Goal: Communication & Community: Ask a question

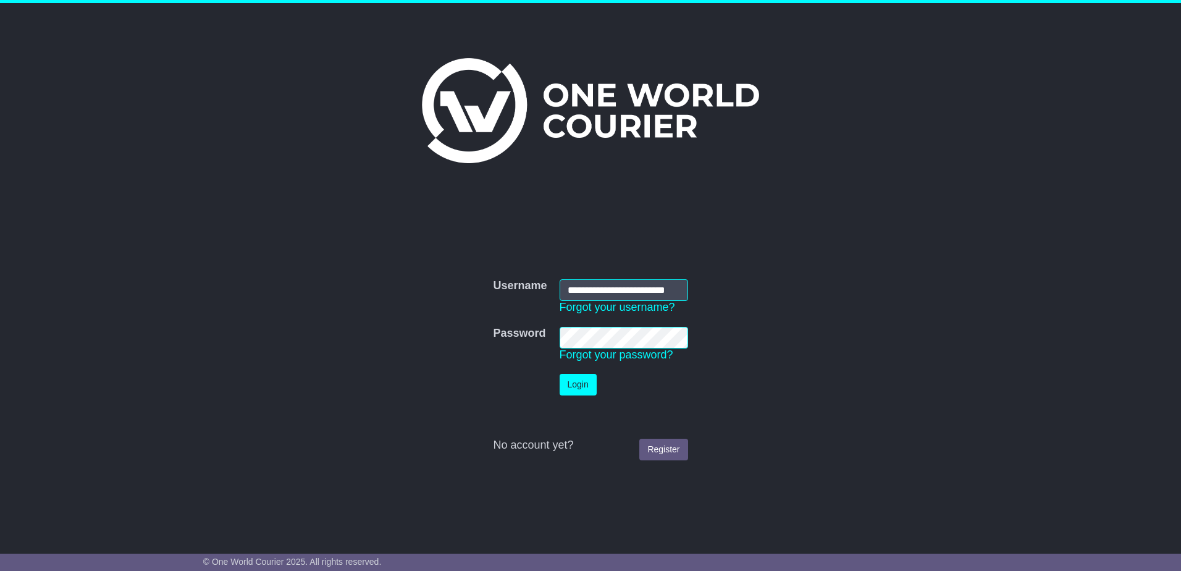
click at [563, 387] on button "Login" at bounding box center [578, 385] width 37 height 22
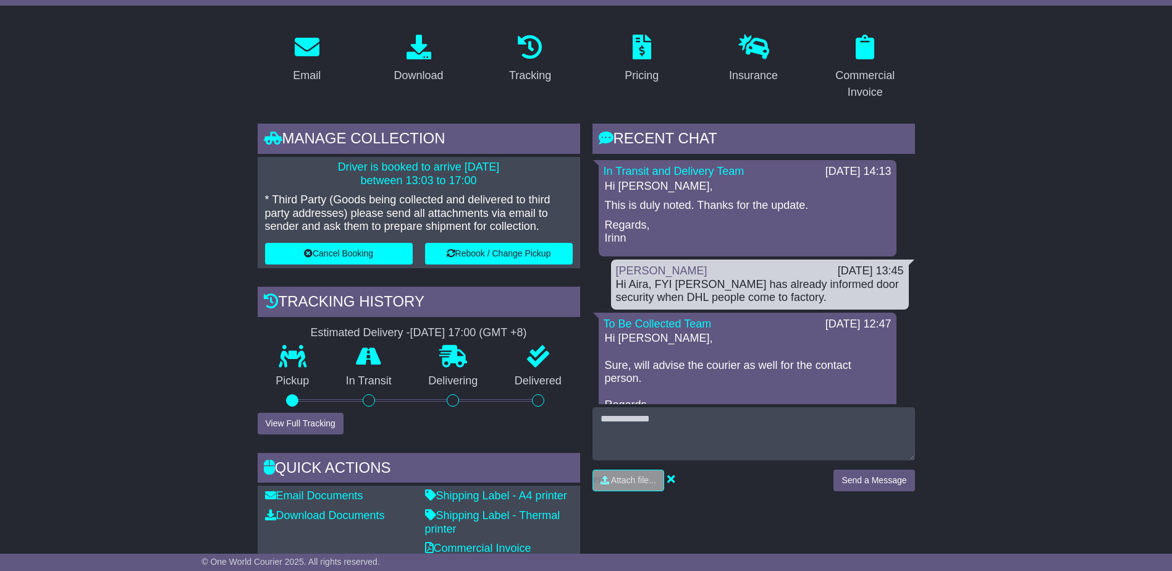
scroll to position [124, 0]
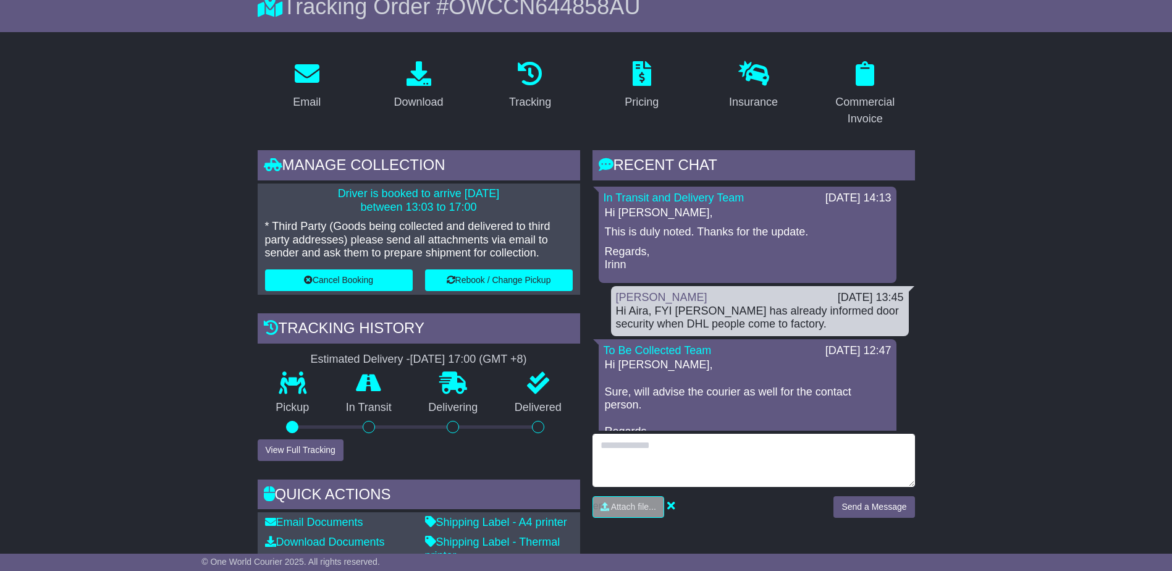
click at [706, 443] on textarea at bounding box center [753, 460] width 322 height 53
paste textarea "**********"
type textarea "**********"
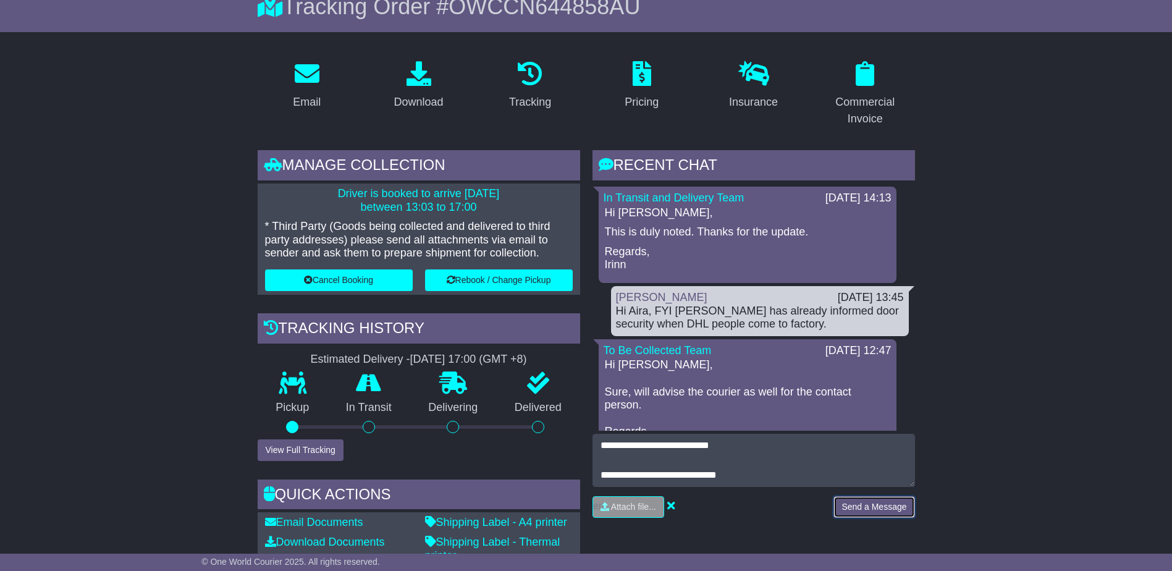
click at [847, 506] on button "Send a Message" at bounding box center [873, 507] width 81 height 22
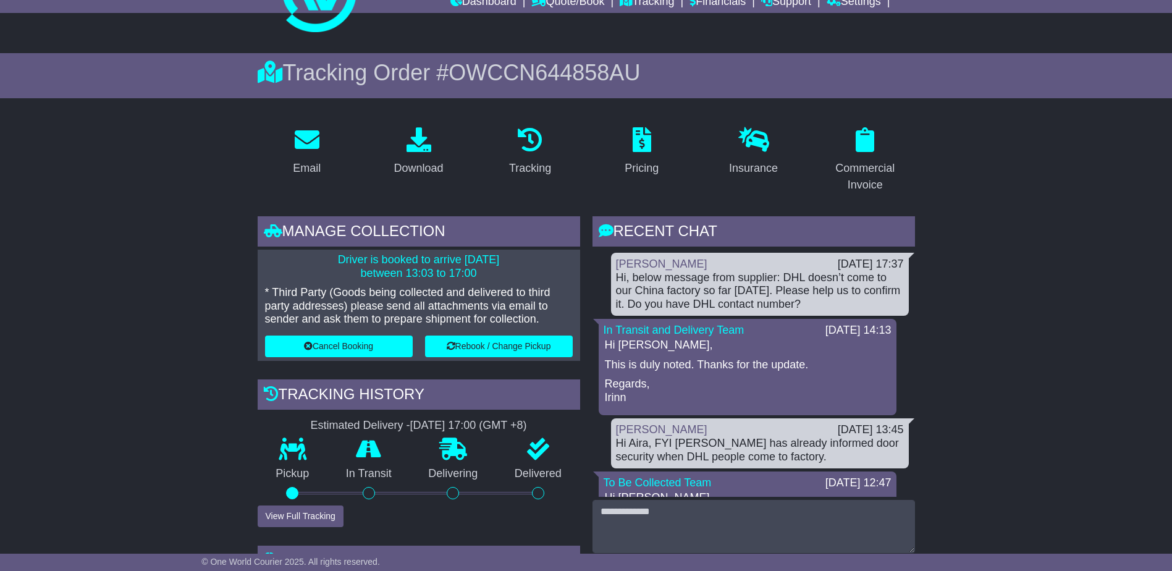
scroll to position [0, 0]
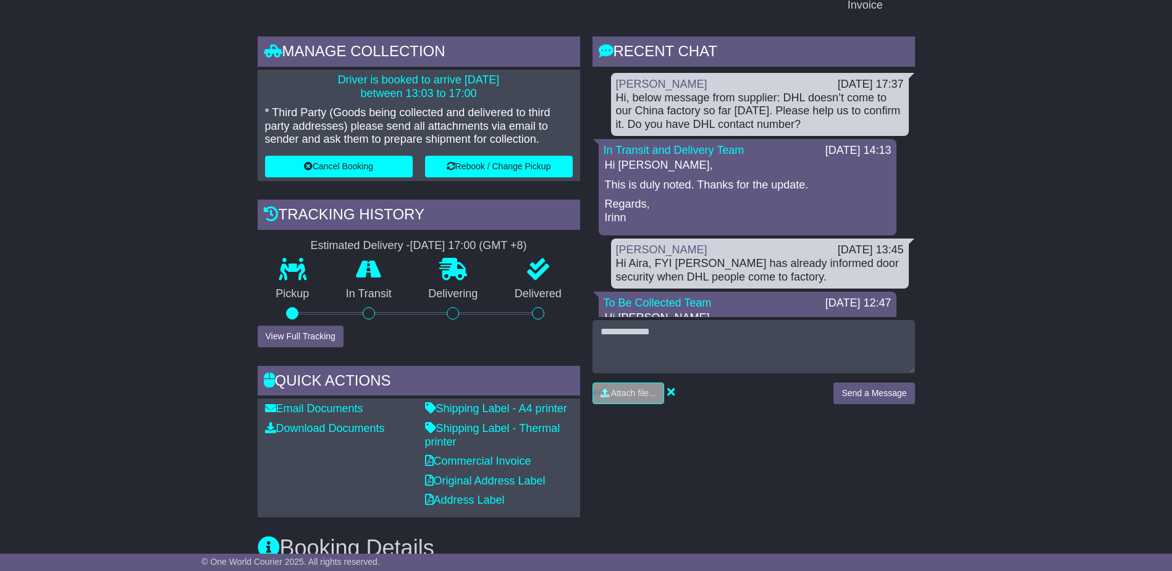
scroll to position [247, 0]
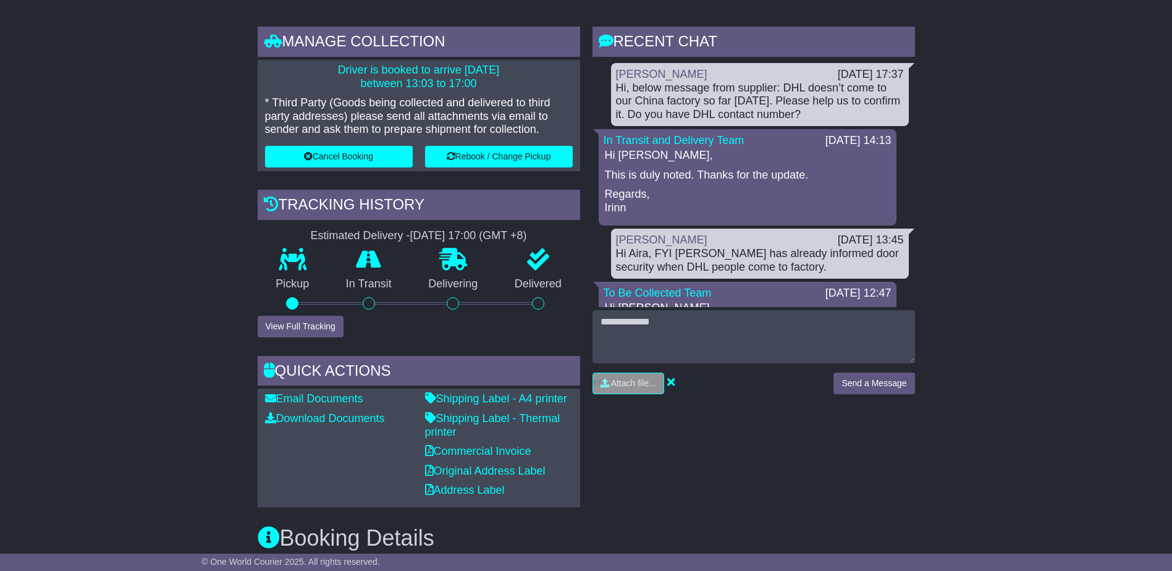
click at [838, 482] on div "RECENT CHAT Loading... No messages Marc Moreschi 11 Sep 2025 17:37 Hi, below me…" at bounding box center [753, 267] width 335 height 481
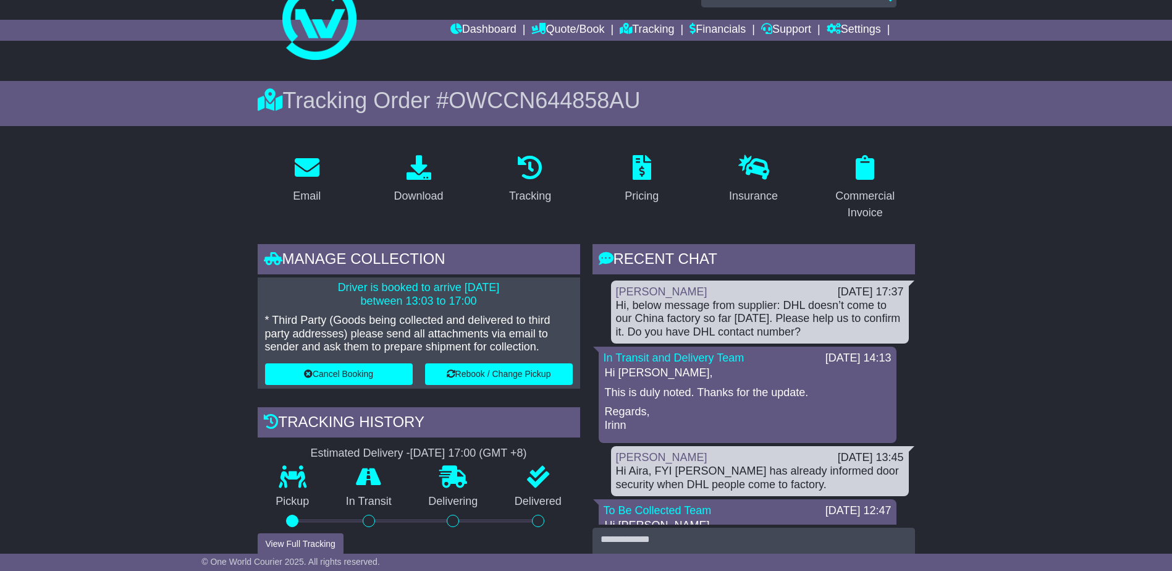
scroll to position [0, 0]
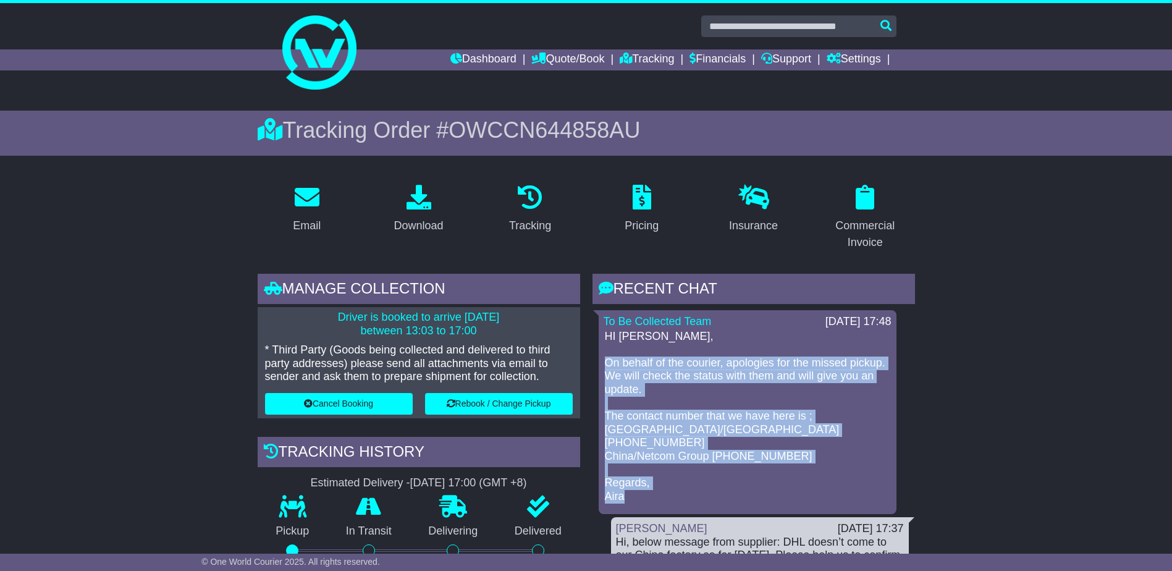
drag, startPoint x: 628, startPoint y: 485, endPoint x: 600, endPoint y: 364, distance: 124.2
click at [600, 364] on div "To Be Collected Team [DATE] 17:48 HI [PERSON_NAME], On behalf of the courier, a…" at bounding box center [748, 412] width 298 height 204
drag, startPoint x: 600, startPoint y: 364, endPoint x: 618, endPoint y: 366, distance: 18.7
copy p "On behalf of the courier, apologies for the missed pickup. We will check the st…"
